Goal: Task Accomplishment & Management: Manage account settings

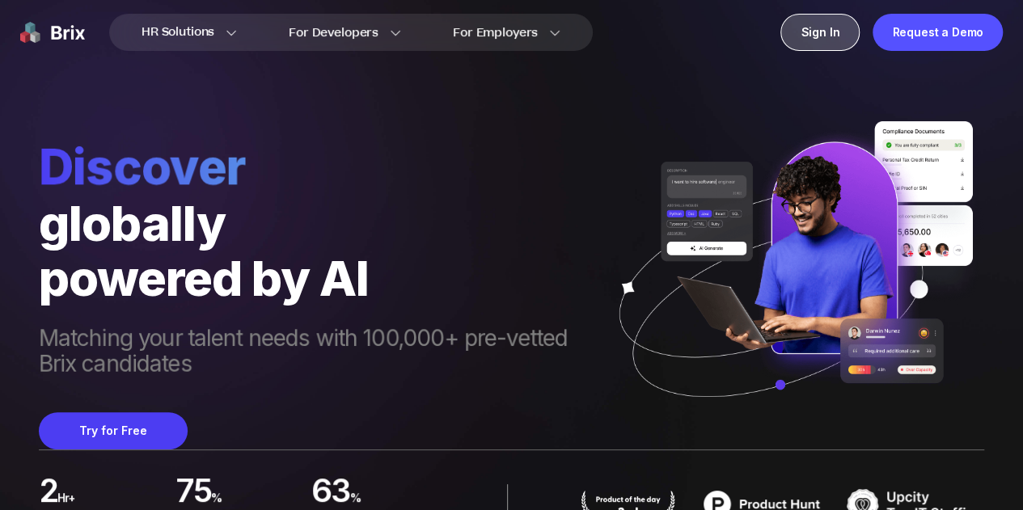
click at [825, 31] on div "Sign In" at bounding box center [819, 32] width 79 height 37
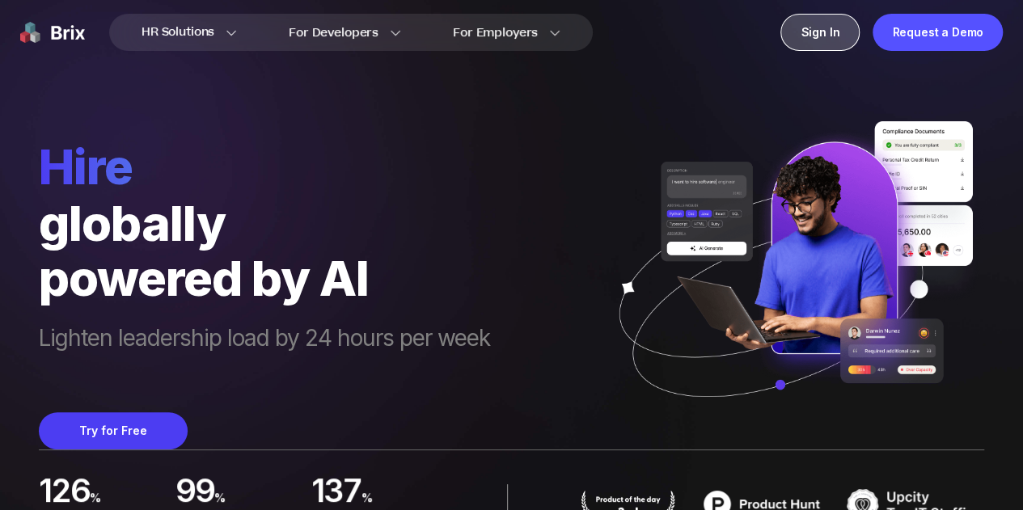
click at [843, 37] on div "Sign In" at bounding box center [819, 32] width 79 height 37
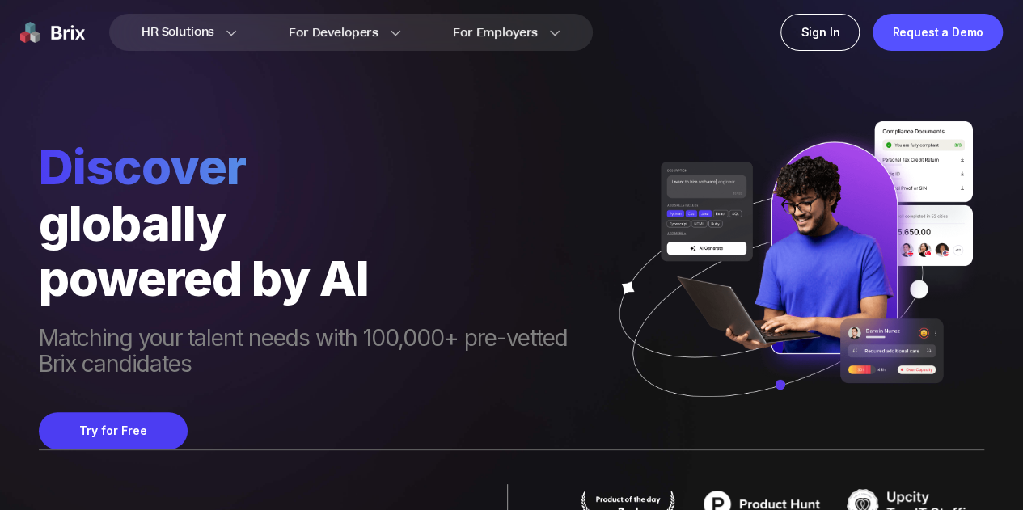
click at [125, 91] on div "Discover globally powered by AI Matching your talent needs with 100,000+ pre-ve…" at bounding box center [511, 225] width 945 height 450
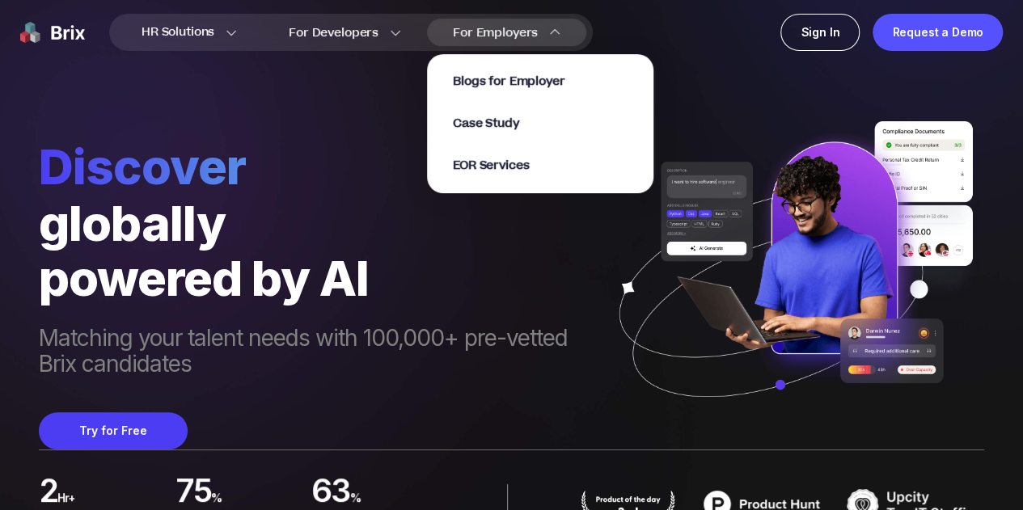
click at [537, 33] on div "For Employers Blogs for Employer Case Study EOR Services" at bounding box center [506, 32] width 159 height 27
click at [632, 43] on section "Blogs for Employer Case Study EOR Services" at bounding box center [540, 115] width 226 height 155
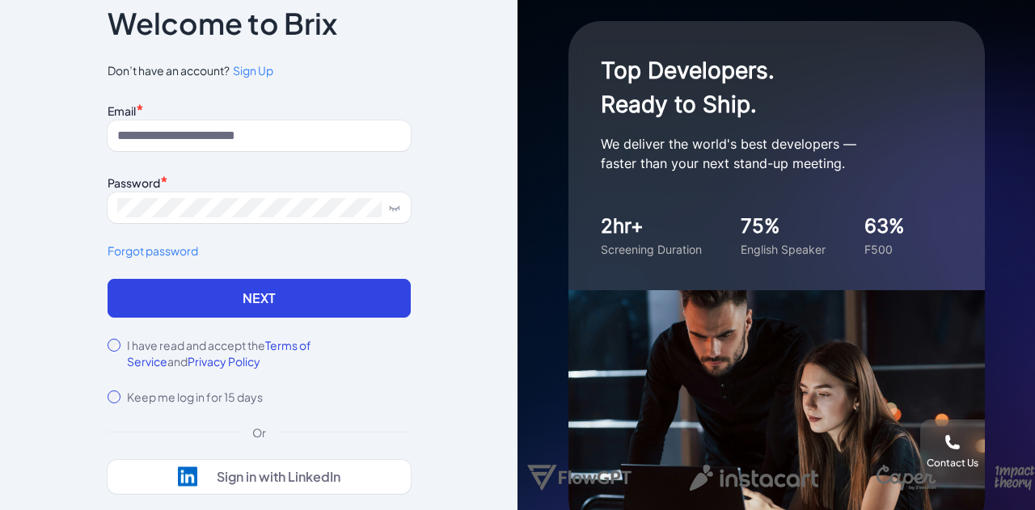
click at [131, 247] on link "Forgot password" at bounding box center [259, 251] width 303 height 17
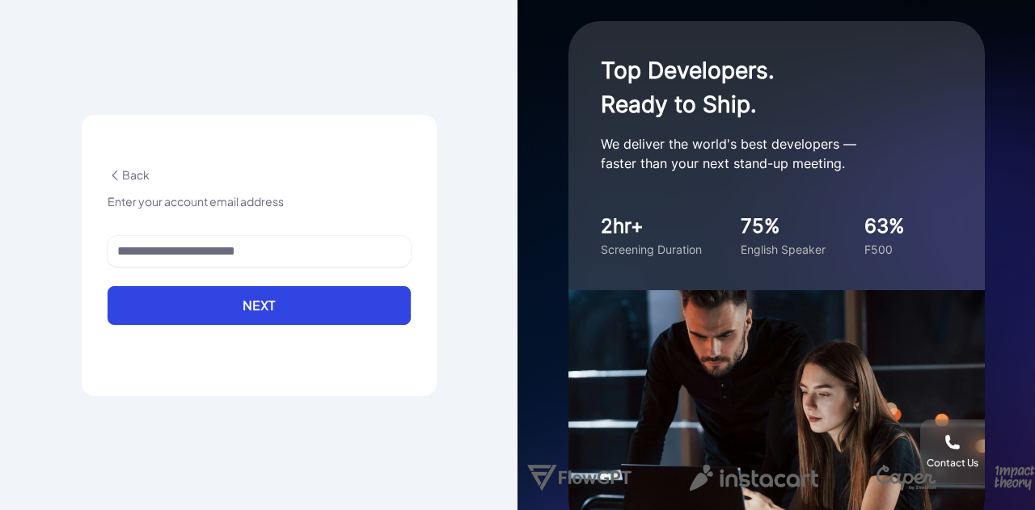
click at [118, 174] on icon at bounding box center [115, 175] width 15 height 15
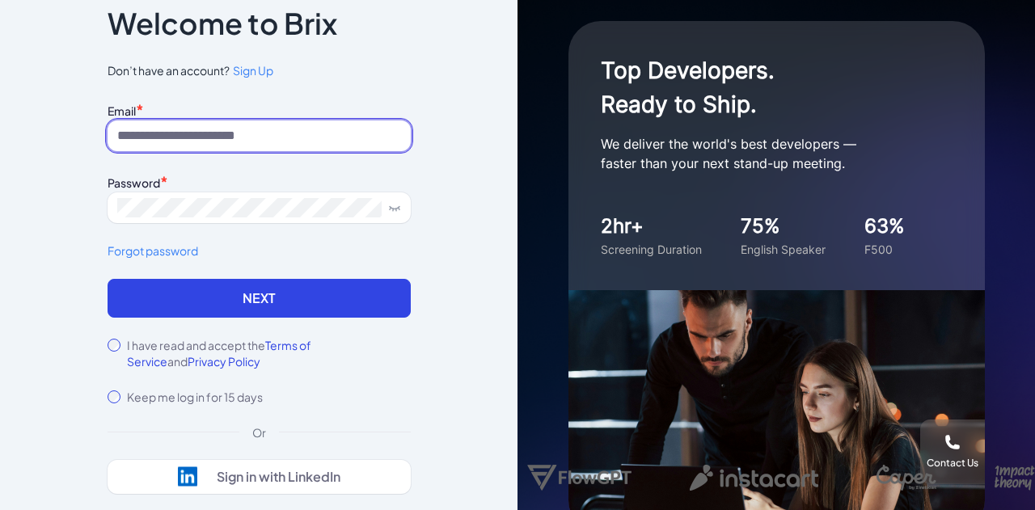
click at [199, 139] on input at bounding box center [259, 136] width 303 height 31
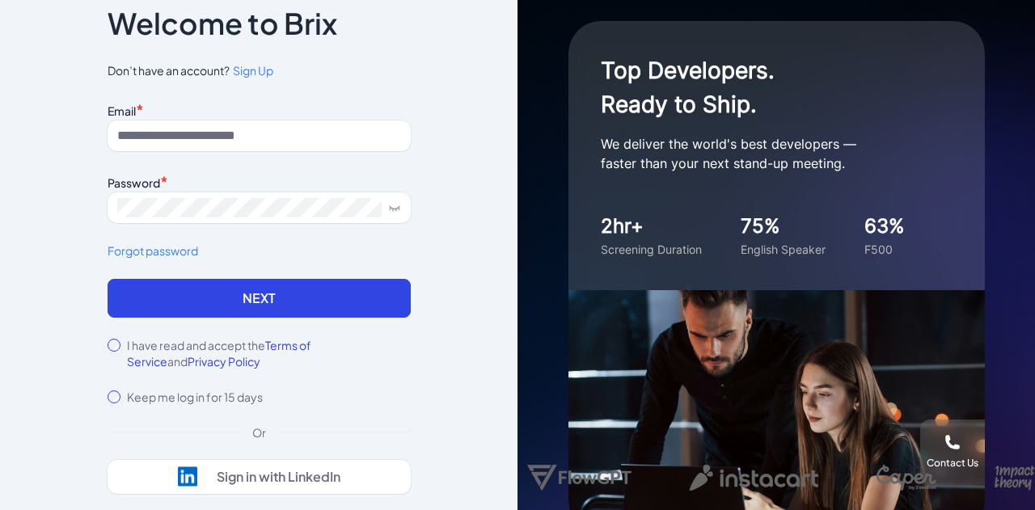
click at [68, 192] on div "Notice To proceed, please agree to the Terms of Service and Privary Policy . Ca…" at bounding box center [259, 255] width 518 height 510
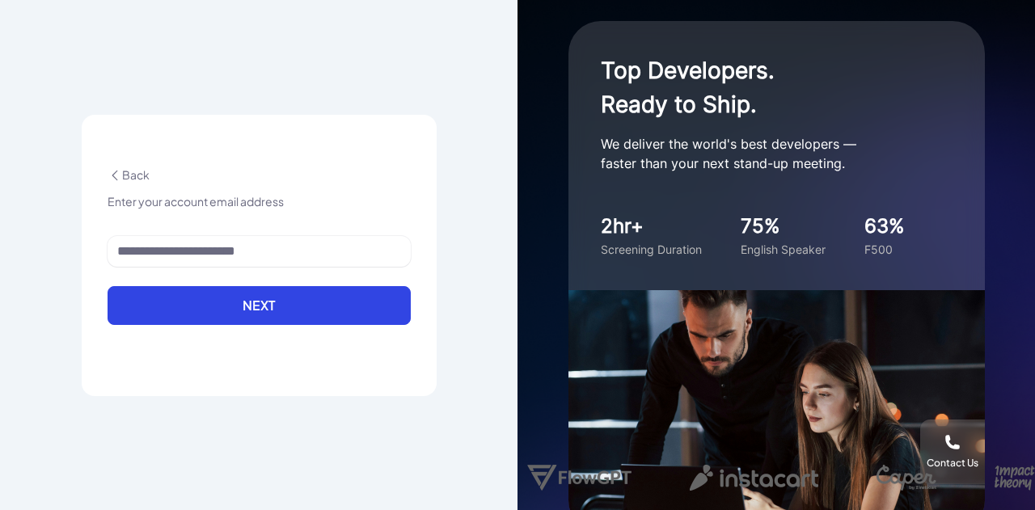
click at [112, 170] on icon at bounding box center [115, 175] width 15 height 15
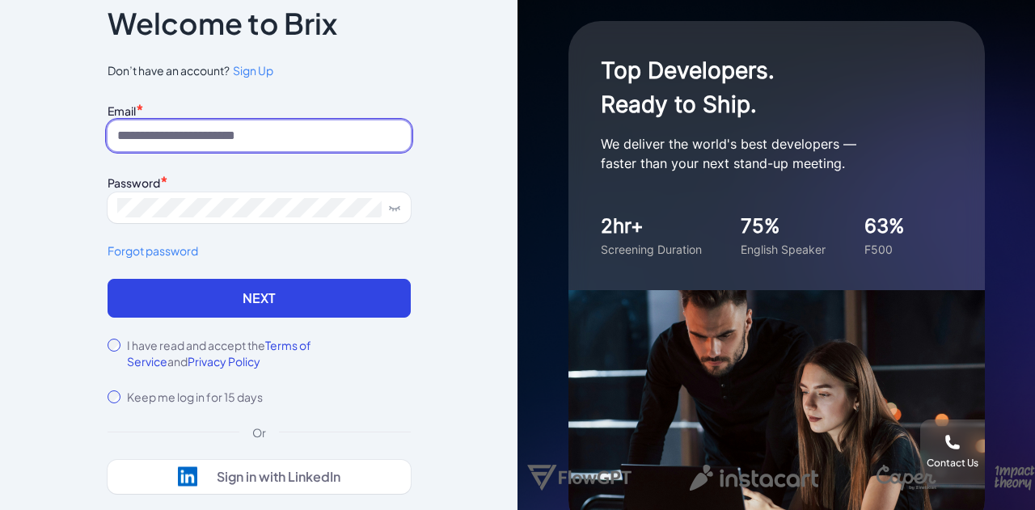
click at [246, 138] on input at bounding box center [259, 136] width 303 height 31
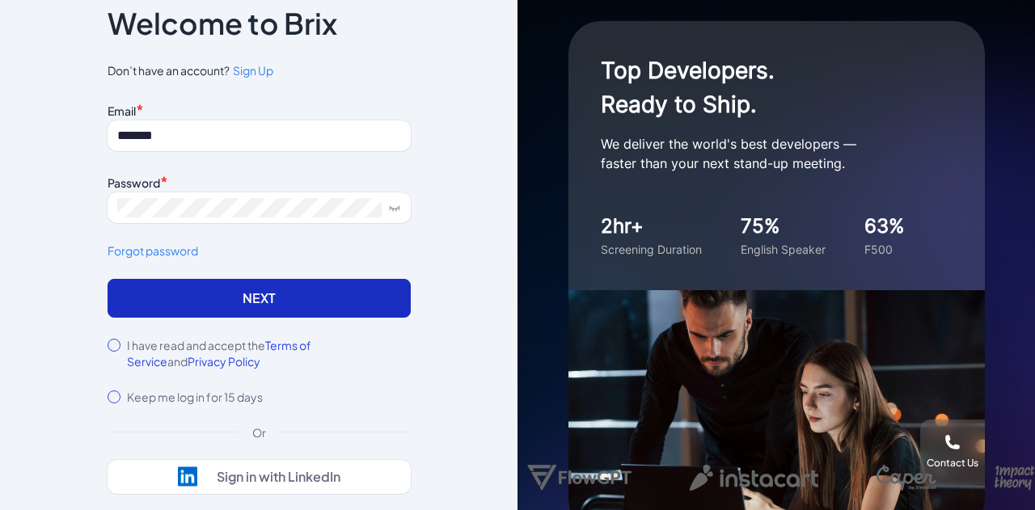
click at [256, 308] on button "Next" at bounding box center [259, 298] width 303 height 39
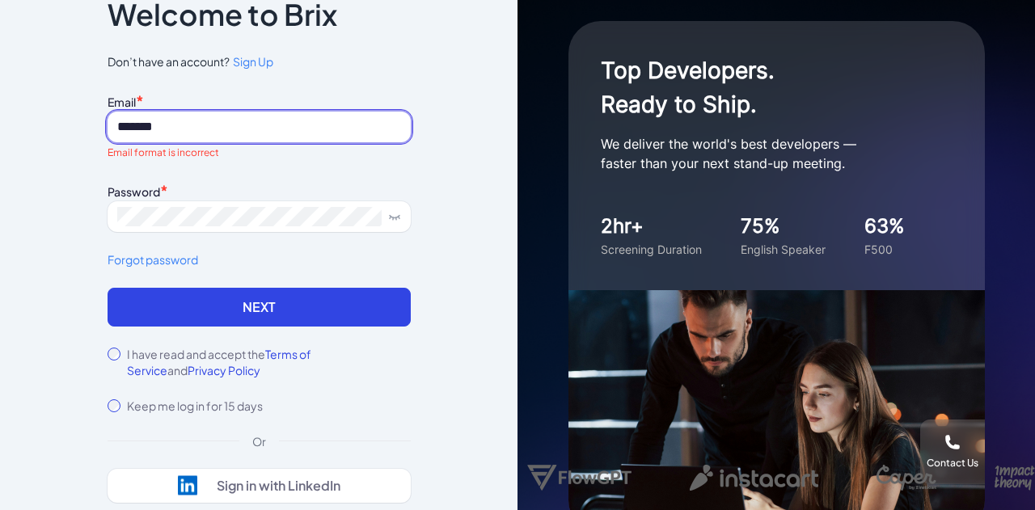
drag, startPoint x: 201, startPoint y: 117, endPoint x: 45, endPoint y: 144, distance: 157.6
click at [45, 144] on div "Notice To proceed, please agree to the Terms of Service and Privary Policy . Ca…" at bounding box center [259, 255] width 518 height 510
type input "**********"
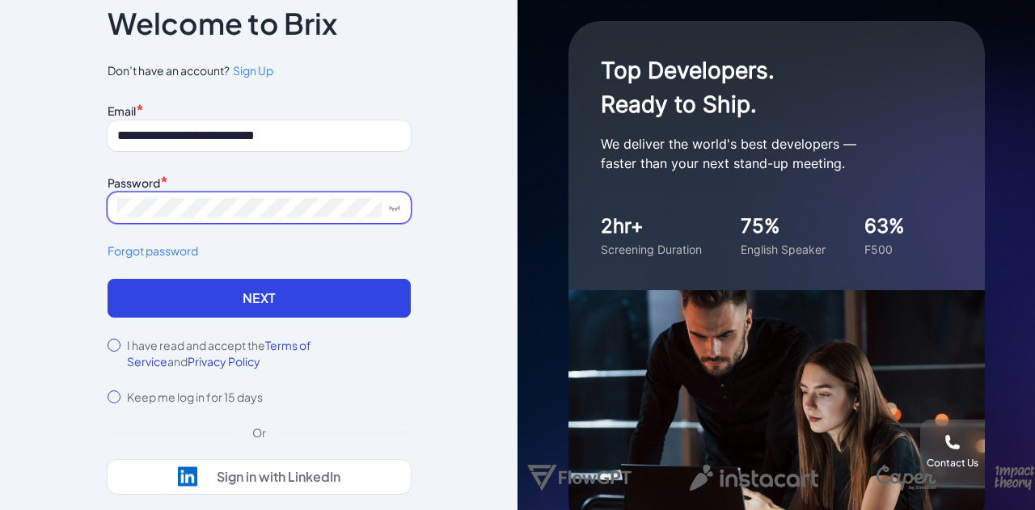
click at [212, 221] on span at bounding box center [259, 207] width 303 height 31
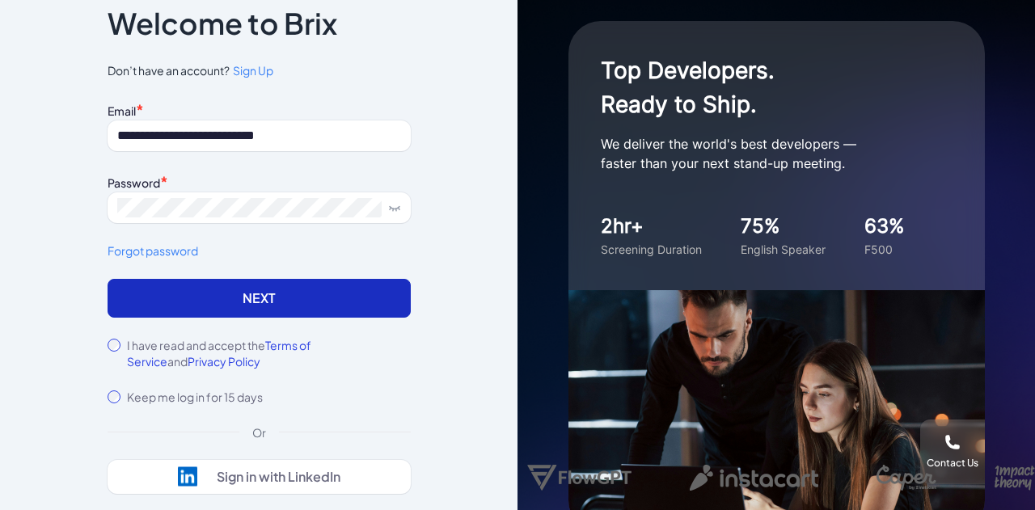
click at [235, 290] on button "Next" at bounding box center [259, 298] width 303 height 39
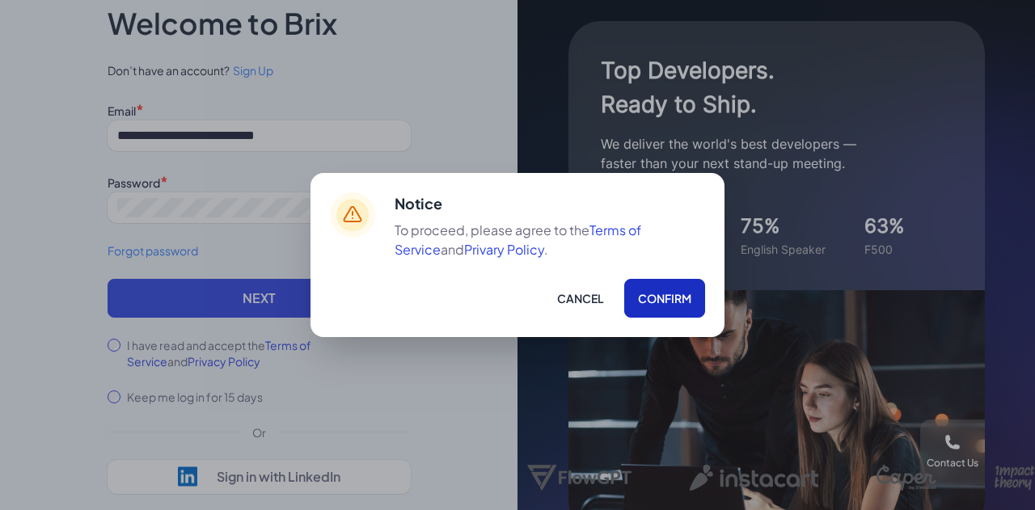
click at [649, 302] on button "Confirm" at bounding box center [664, 298] width 81 height 39
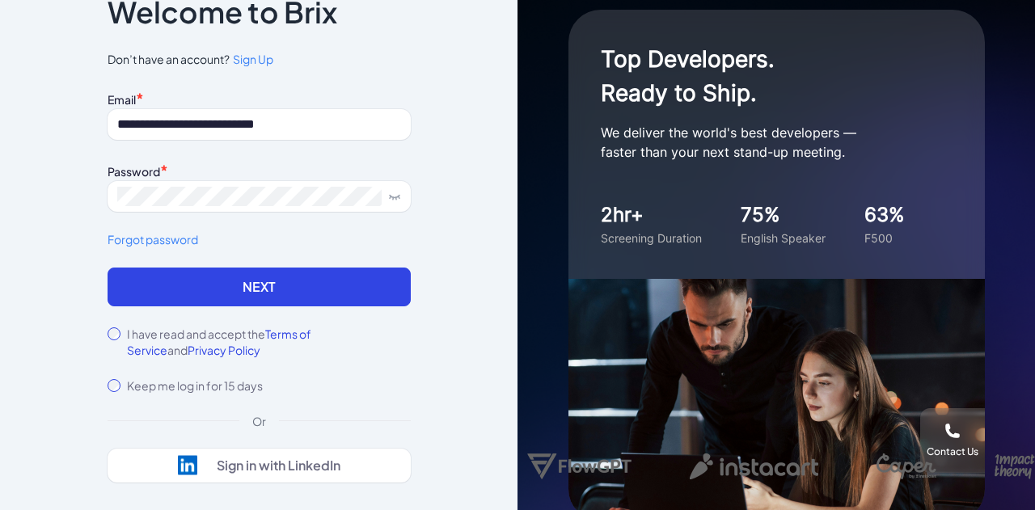
scroll to position [10, 0]
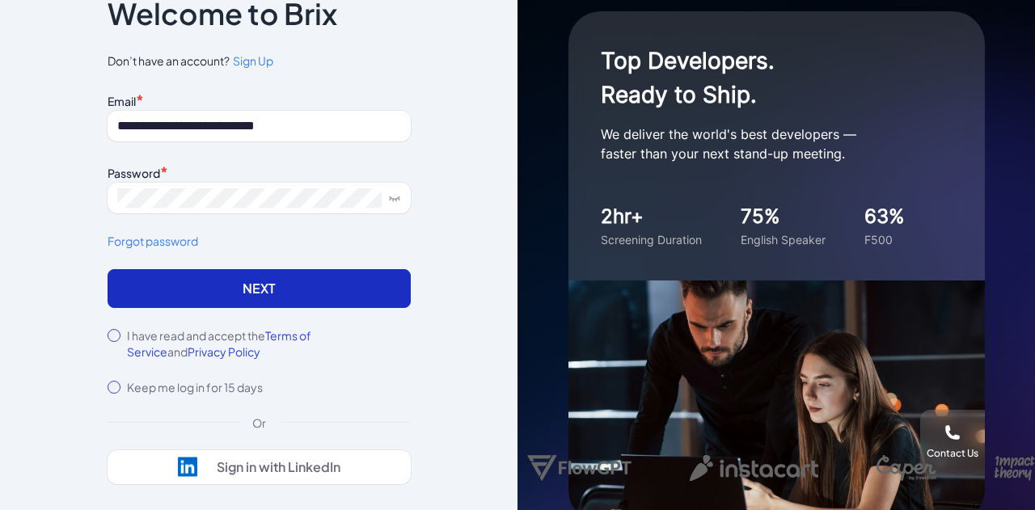
click at [265, 288] on button "Next" at bounding box center [259, 288] width 303 height 39
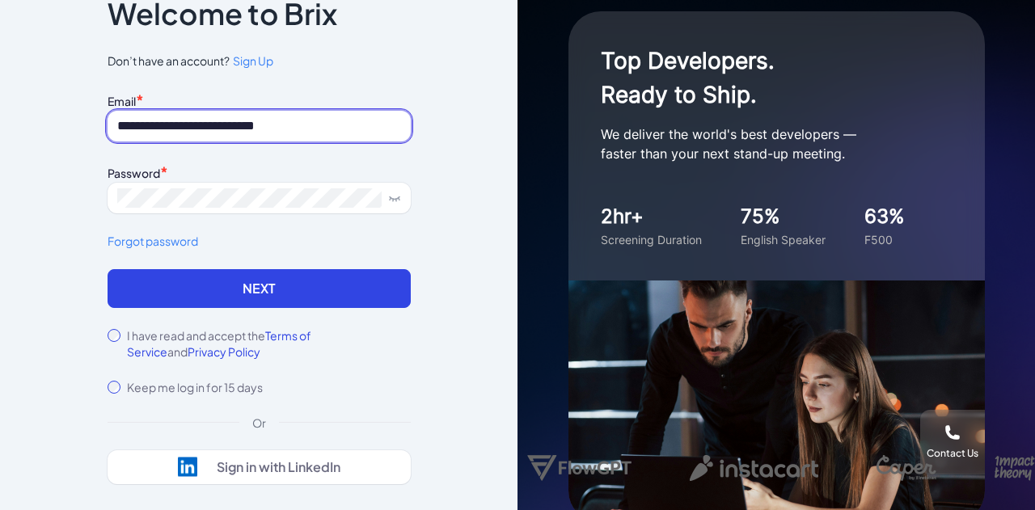
drag, startPoint x: 328, startPoint y: 129, endPoint x: 150, endPoint y: 137, distance: 178.9
click at [200, 138] on input "**********" at bounding box center [259, 126] width 303 height 31
click at [339, 122] on input "**********" at bounding box center [259, 126] width 303 height 31
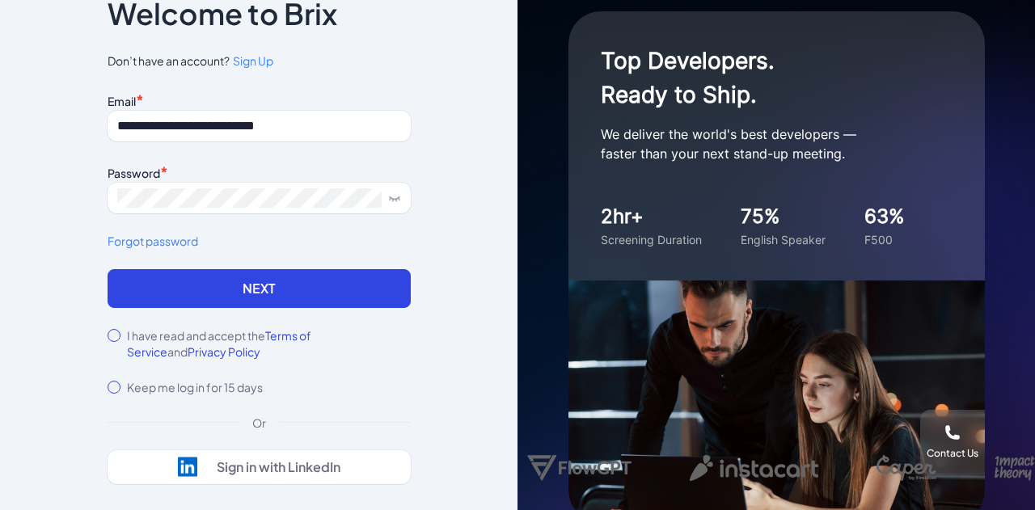
click at [45, 176] on div "**********" at bounding box center [259, 245] width 518 height 510
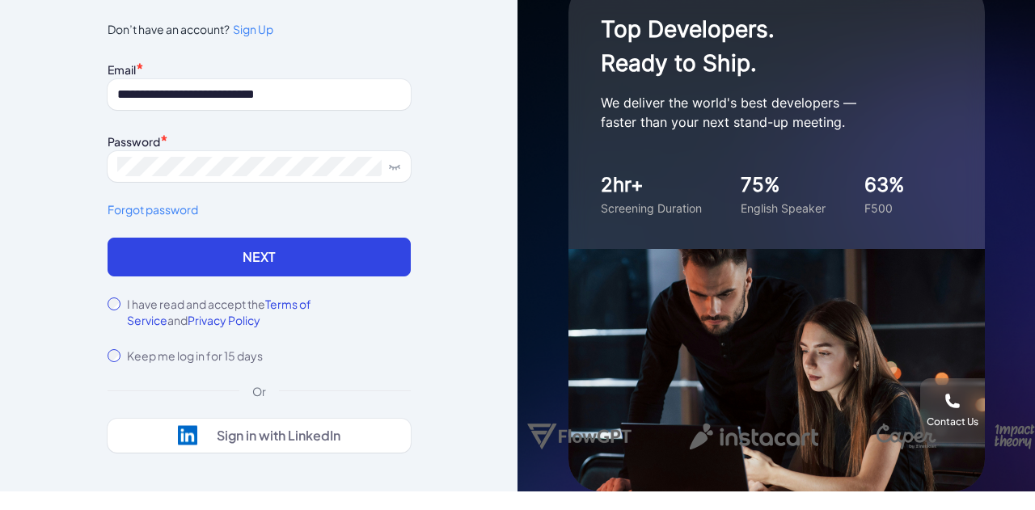
scroll to position [0, 0]
